Goal: Task Accomplishment & Management: Manage account settings

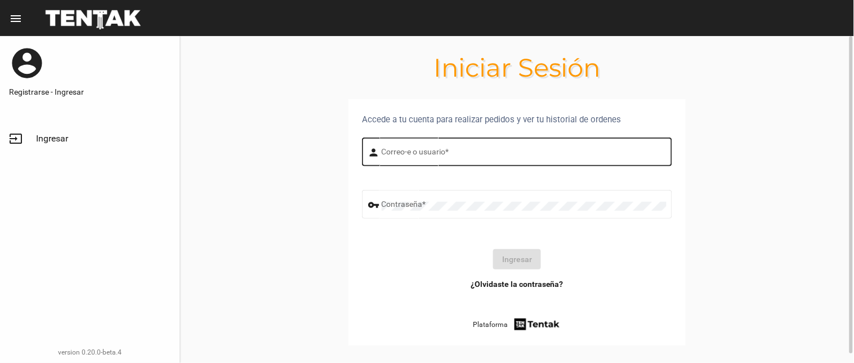
click at [409, 153] on input "Correo-e o usuario *" at bounding box center [524, 153] width 285 height 9
type input "flopyganora"
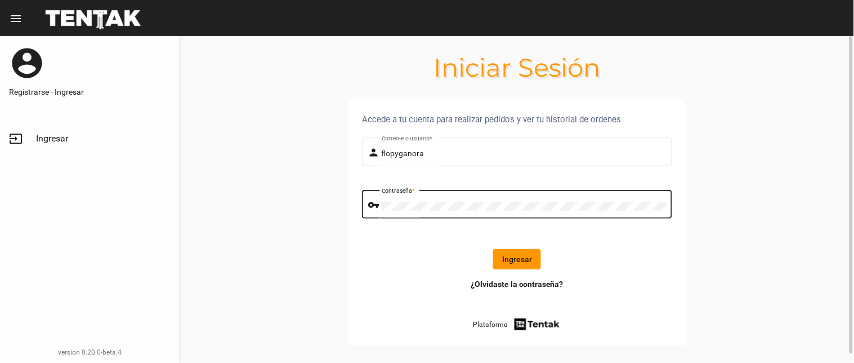
click button "Ingresar" at bounding box center [517, 259] width 48 height 20
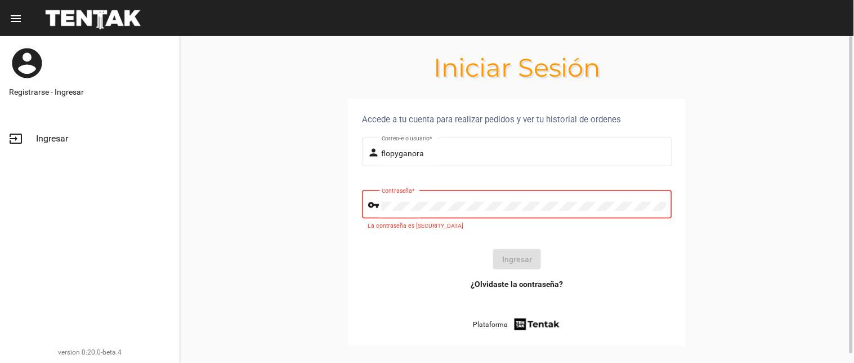
click at [458, 212] on div "Contraseña *" at bounding box center [524, 203] width 285 height 31
click at [487, 194] on div "Contraseña *" at bounding box center [524, 203] width 285 height 31
click at [328, 194] on section "Accede a tu cuenta para realizar pedidos y ver tu historial de ordenes person f…" at bounding box center [517, 235] width 674 height 273
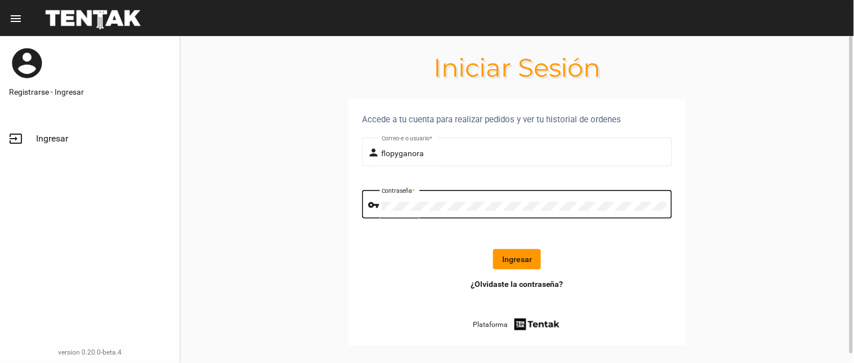
click button "Ingresar" at bounding box center [517, 259] width 48 height 20
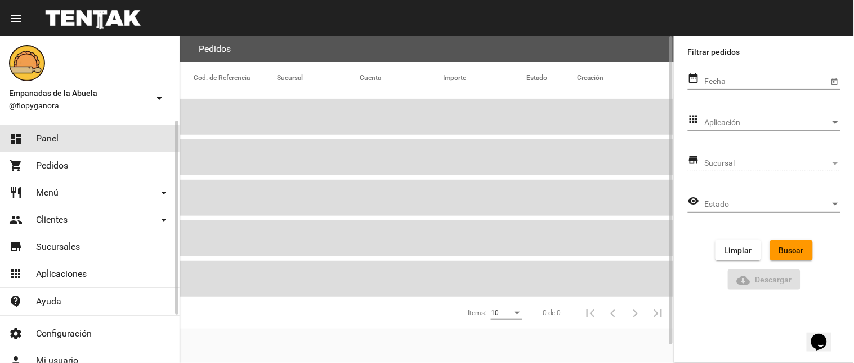
click at [100, 138] on link "dashboard Panel" at bounding box center [90, 138] width 180 height 27
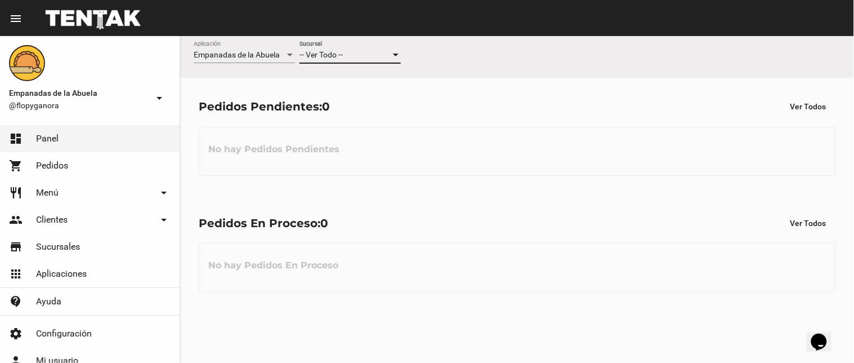
click at [314, 51] on span "-- Ver Todo --" at bounding box center [321, 54] width 43 height 9
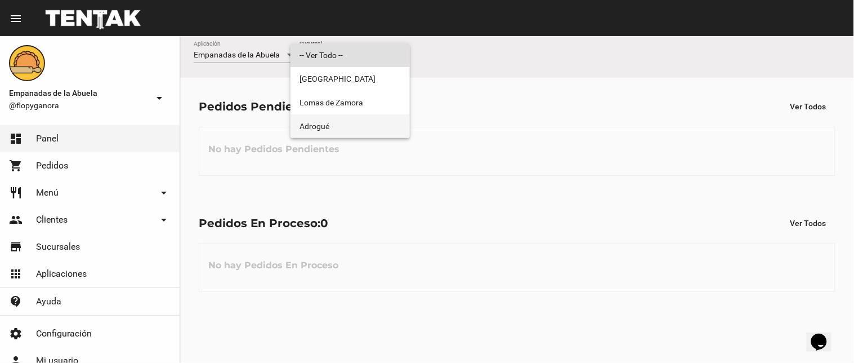
click at [345, 125] on span "Adrogué" at bounding box center [350, 126] width 101 height 24
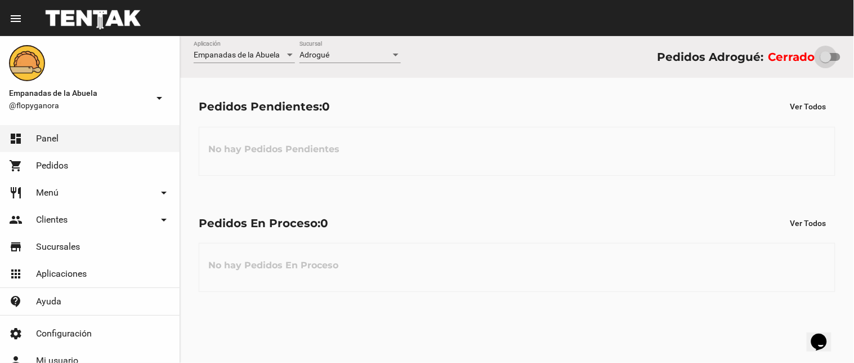
click at [836, 55] on div at bounding box center [831, 57] width 20 height 8
click at [826, 61] on input "checkbox" at bounding box center [826, 61] width 1 height 1
checkbox input "true"
